Goal: Task Accomplishment & Management: Use online tool/utility

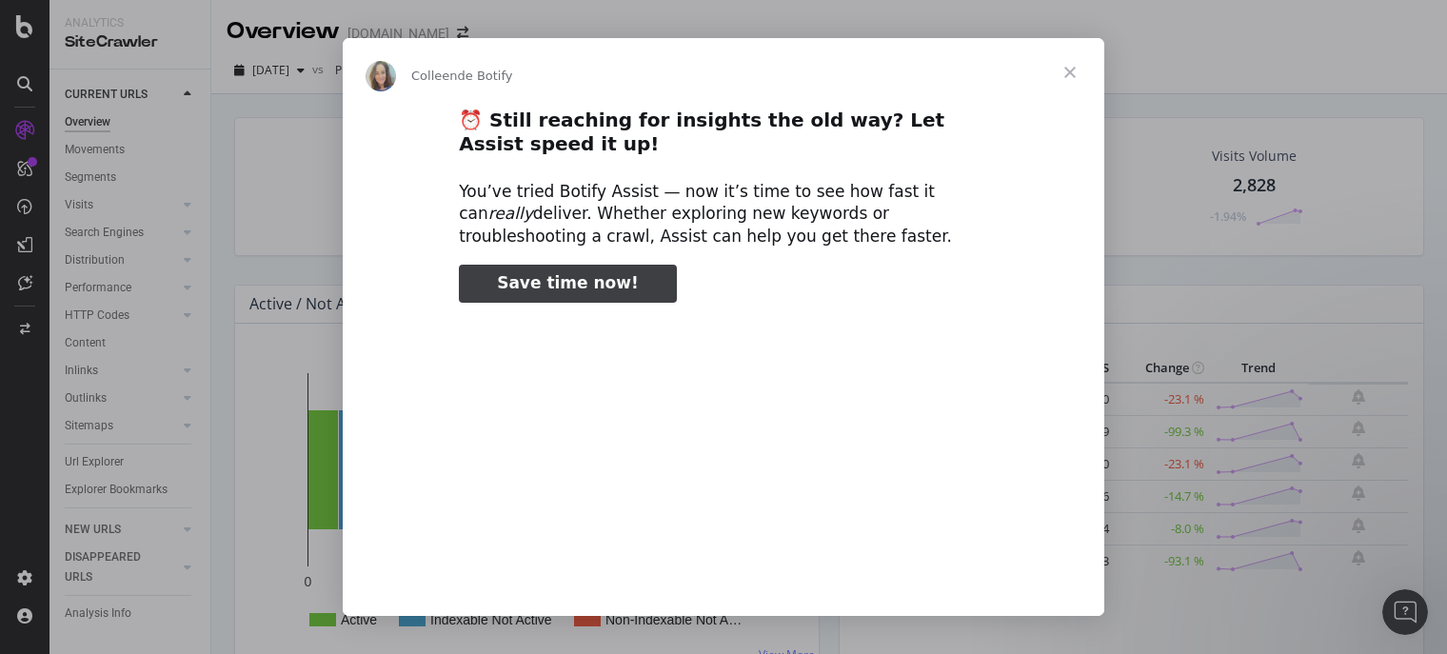
click at [1067, 72] on span "Fermer" at bounding box center [1070, 72] width 69 height 69
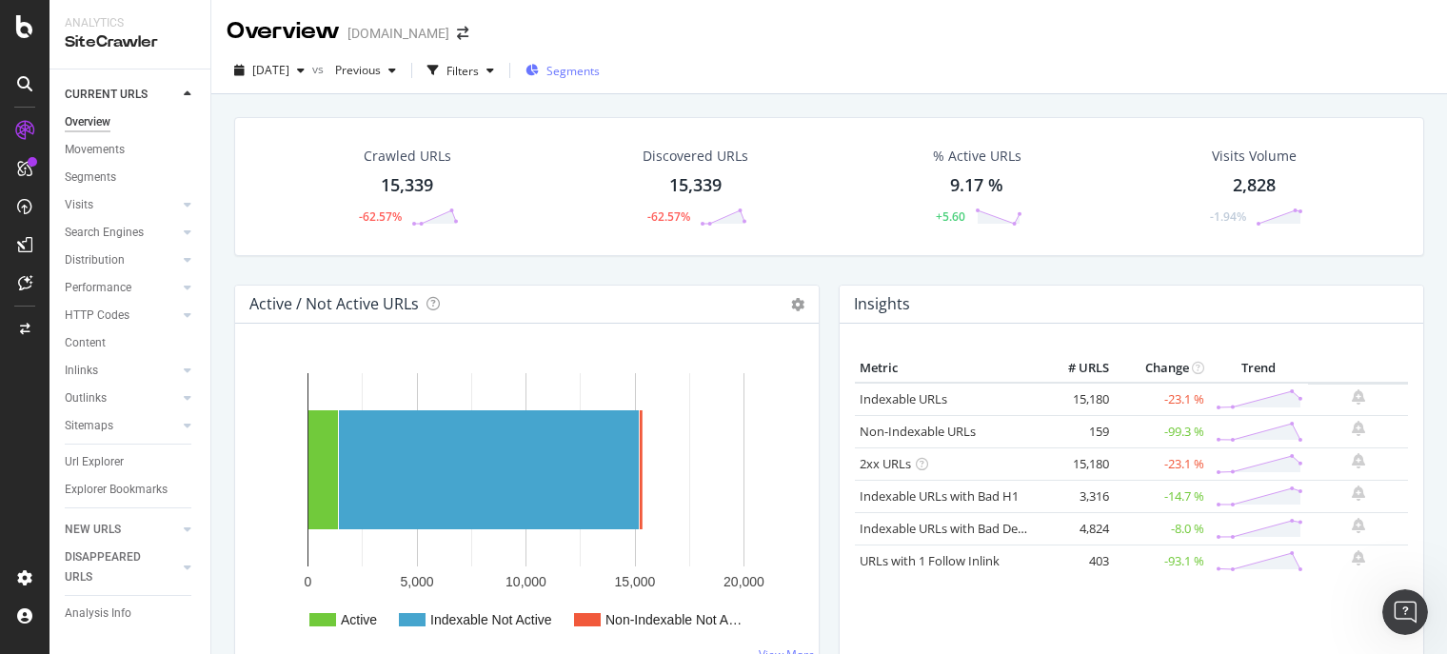
click at [539, 77] on div "button" at bounding box center [531, 71] width 13 height 16
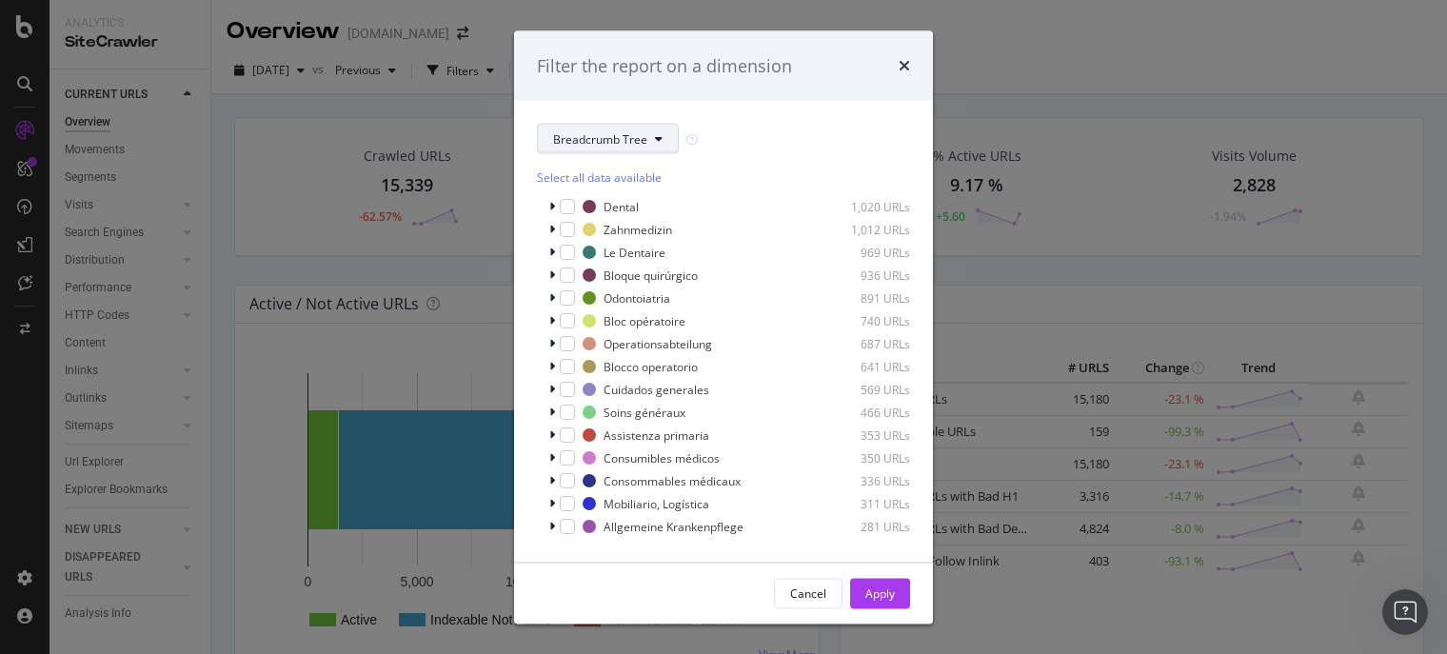
click at [655, 141] on icon "modal" at bounding box center [659, 138] width 8 height 11
click at [624, 201] on span "pagetype" at bounding box center [614, 206] width 123 height 17
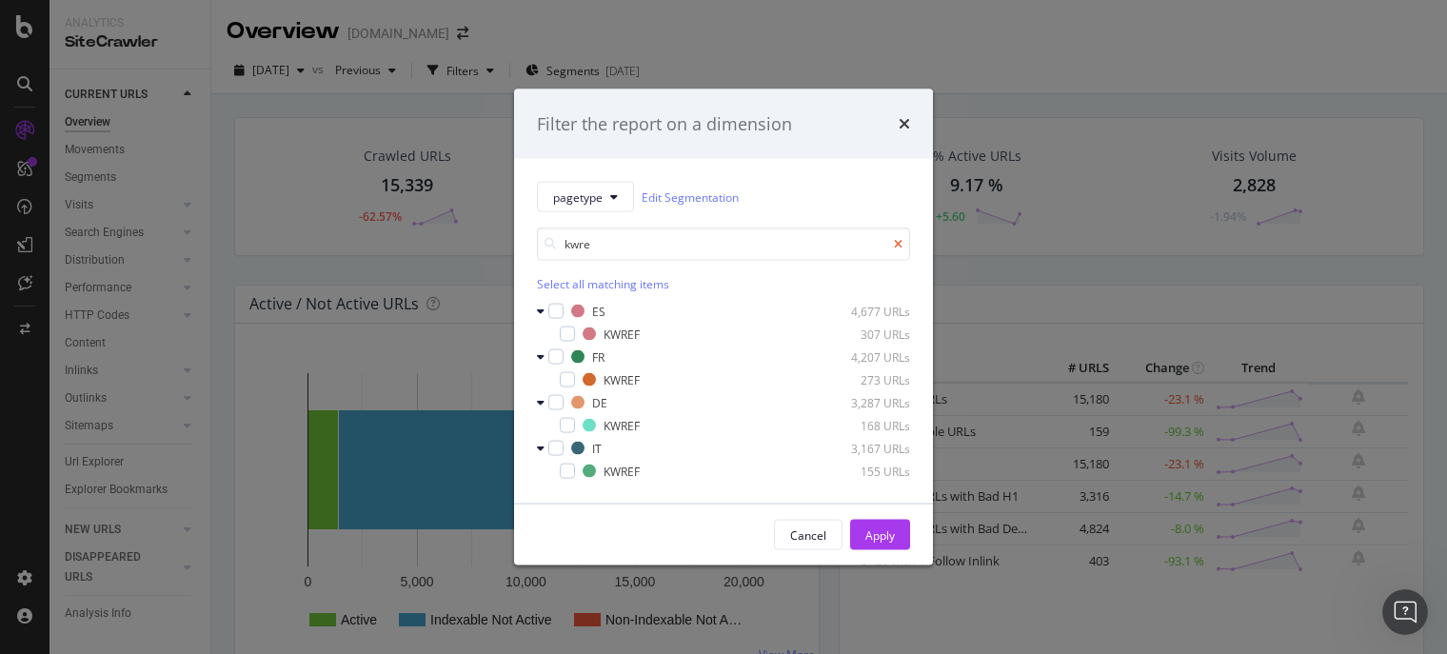
type input "kwre"
click at [899, 246] on icon "modal" at bounding box center [898, 243] width 9 height 11
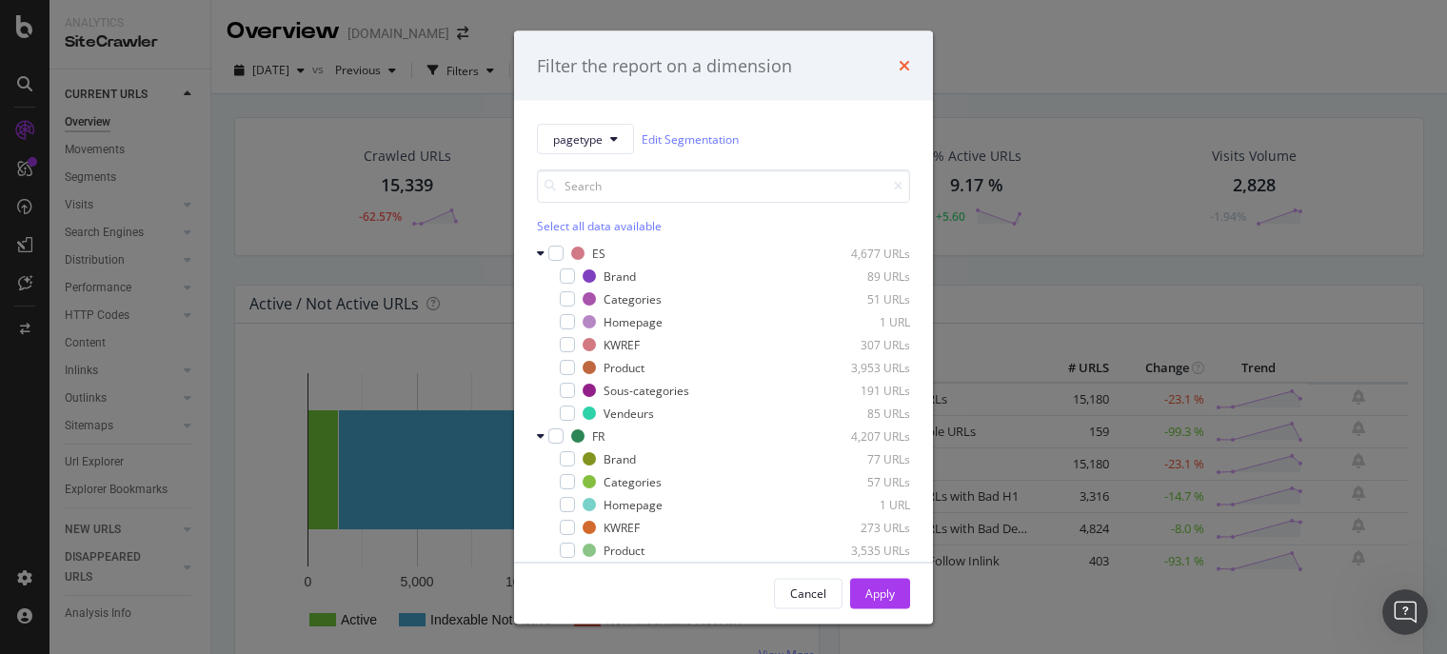
click at [902, 59] on icon "times" at bounding box center [904, 65] width 11 height 15
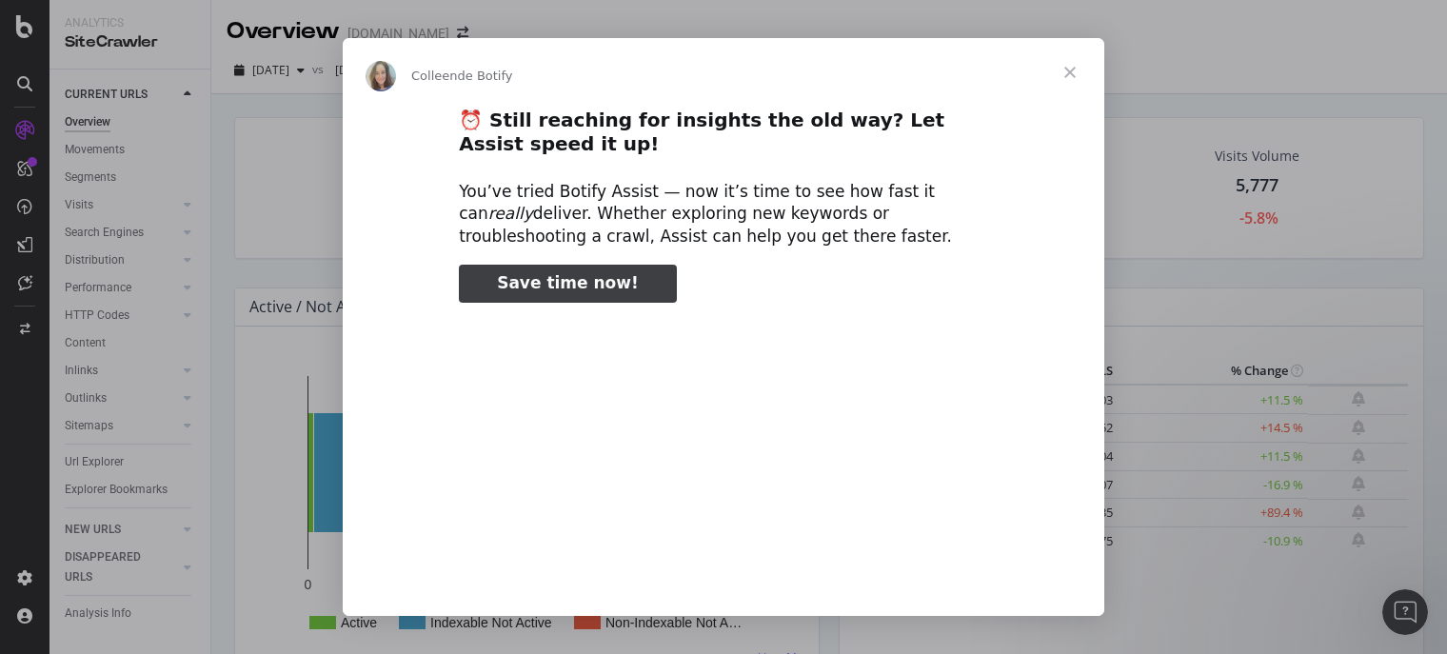
type input "424826"
click at [1070, 71] on span "Fermer" at bounding box center [1070, 72] width 69 height 69
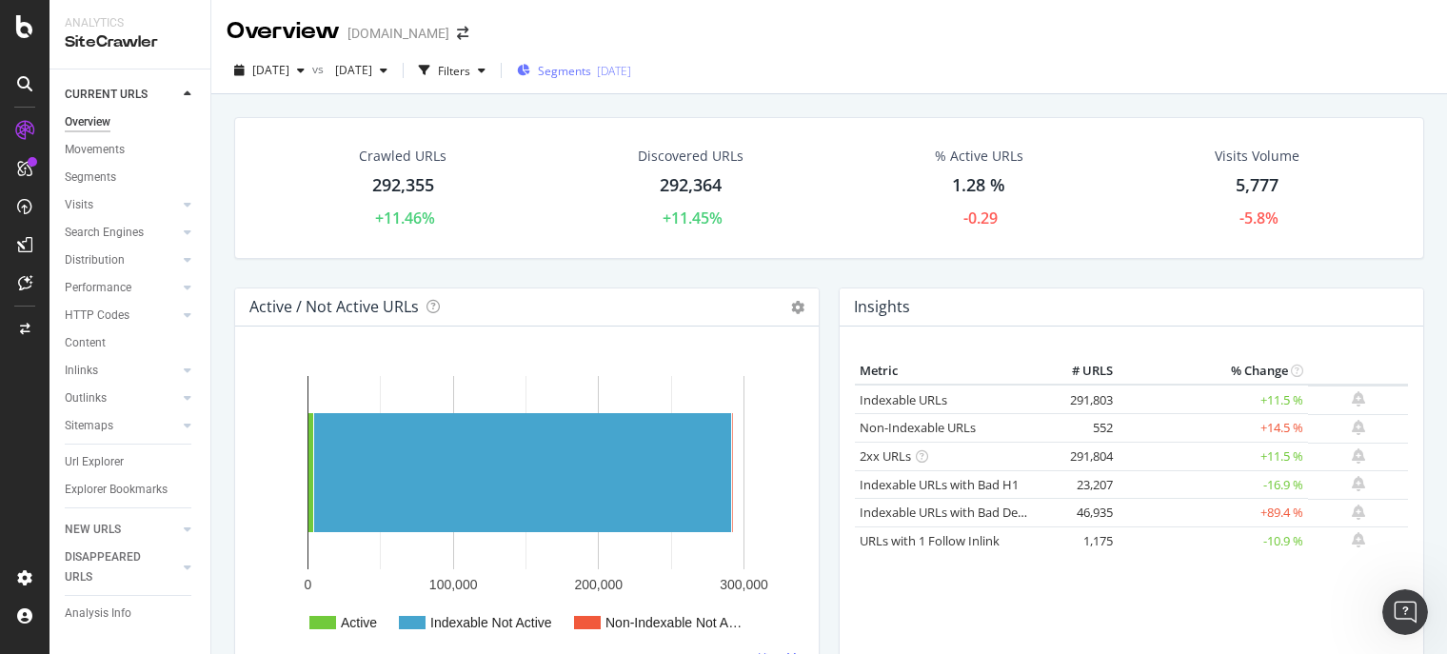
click at [591, 74] on span "Segments" at bounding box center [564, 71] width 53 height 16
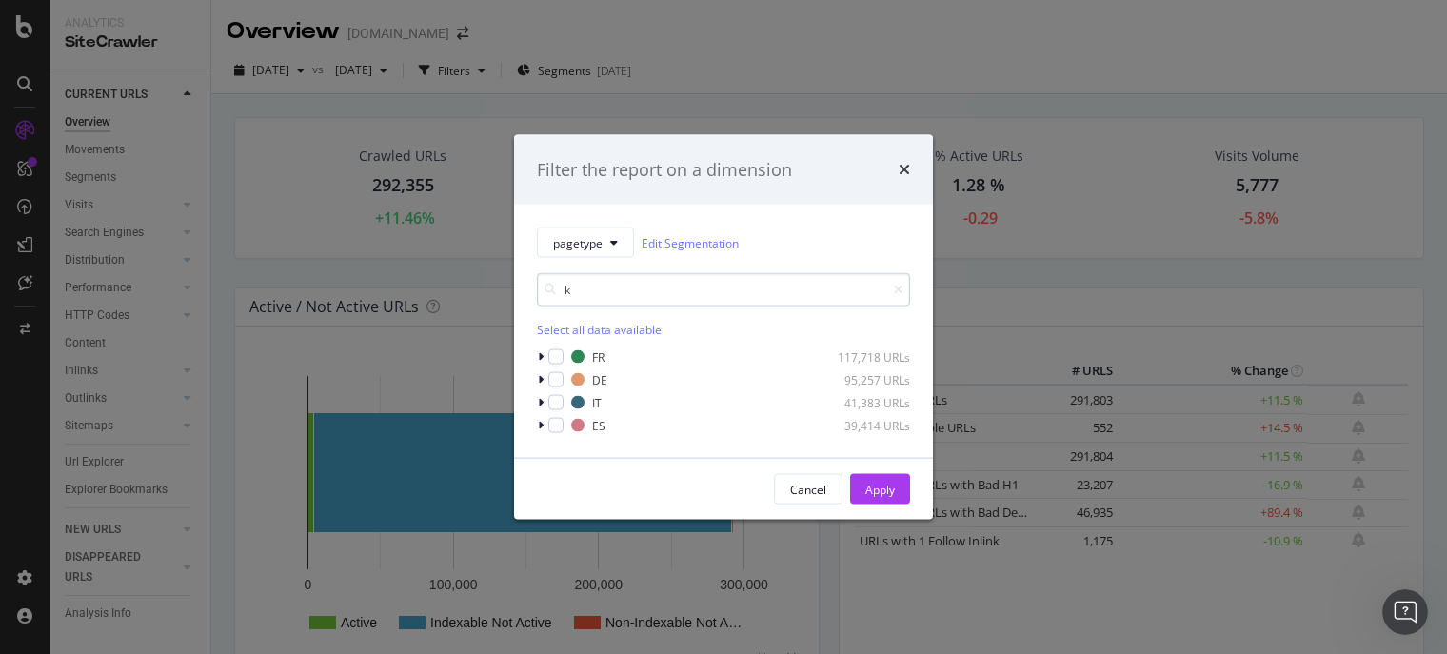
click at [617, 301] on input "k" at bounding box center [723, 289] width 373 height 33
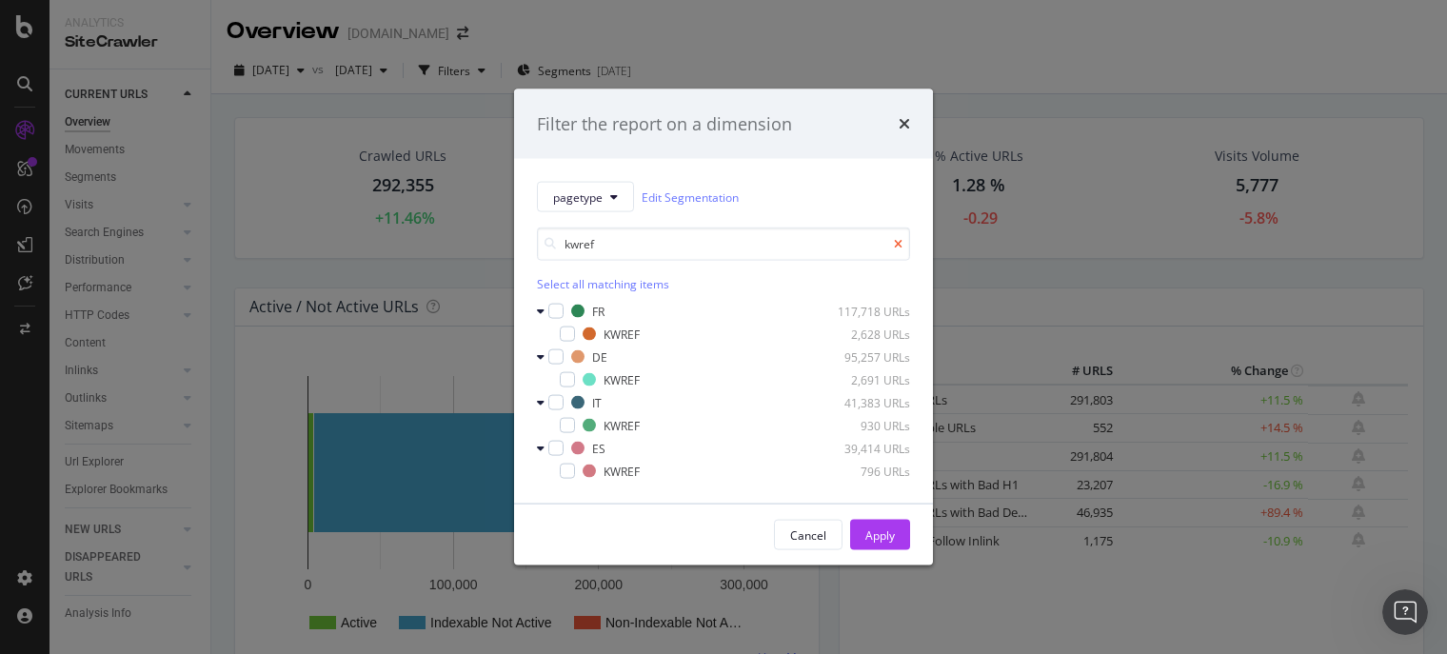
type input "kwref"
click at [899, 247] on icon "modal" at bounding box center [898, 243] width 9 height 11
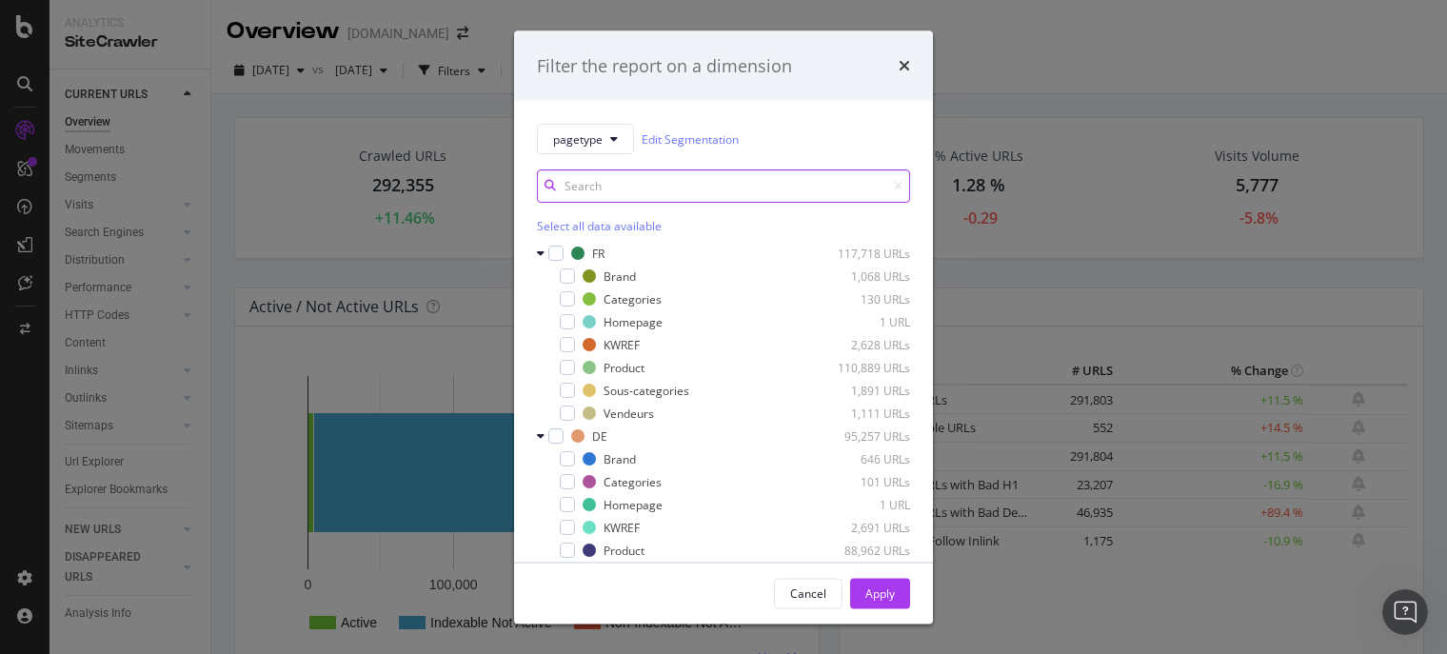
click at [711, 188] on input "modal" at bounding box center [723, 185] width 373 height 33
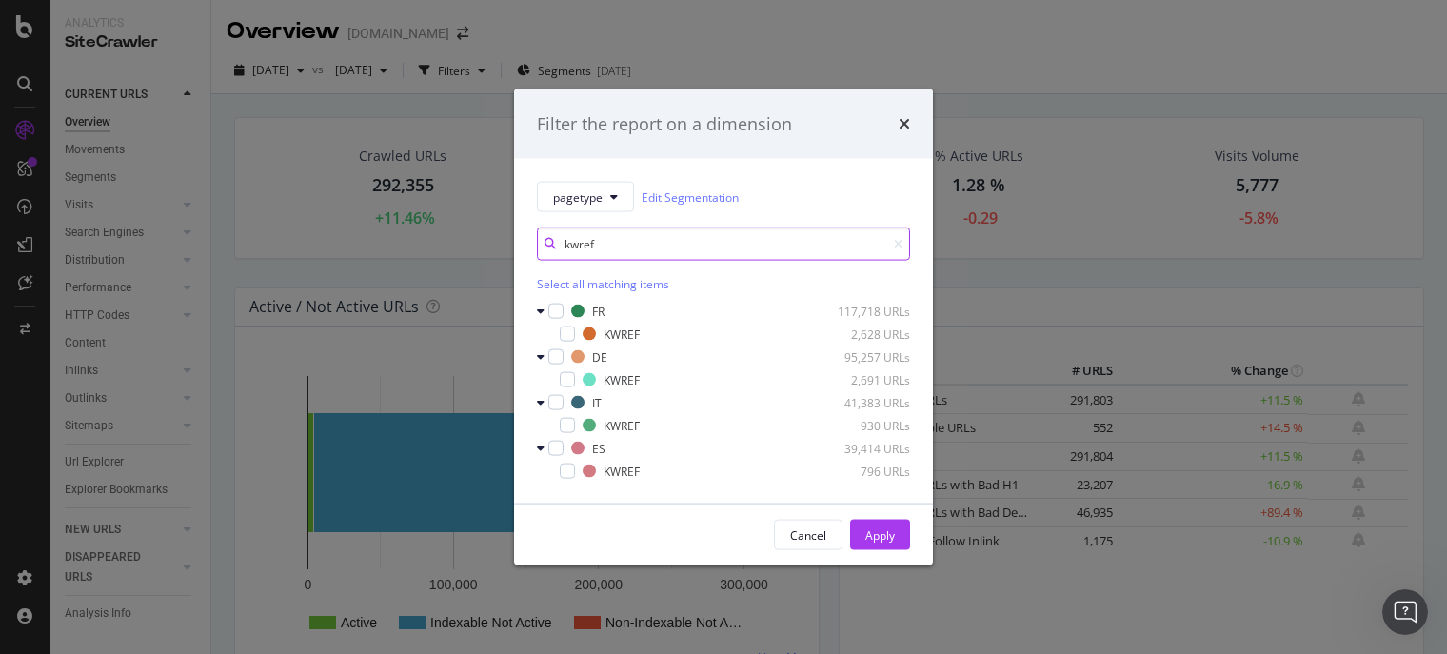
type input "kwref"
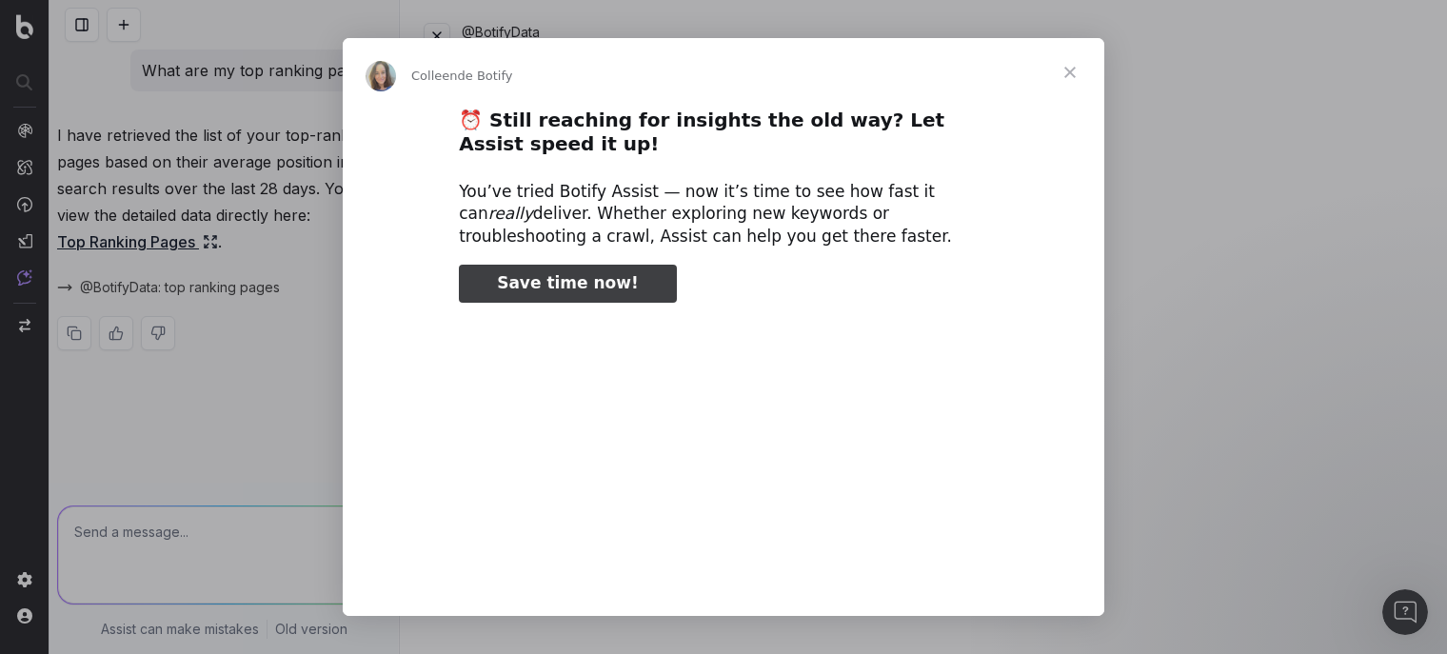
type input "40557"
